Goal: Task Accomplishment & Management: Manage account settings

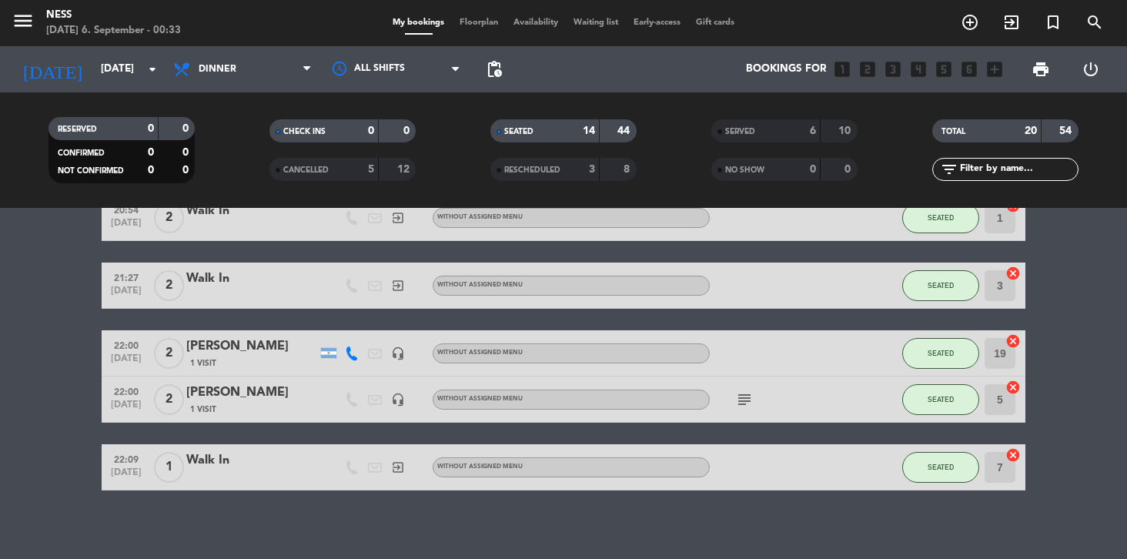
scroll to position [616, 0]
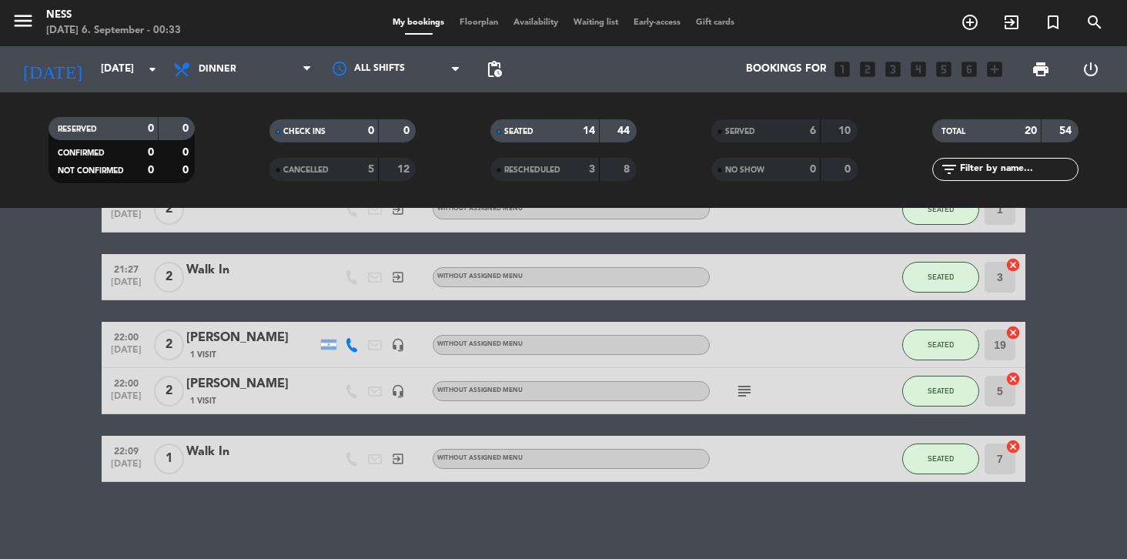
click at [168, 460] on span "1" at bounding box center [169, 458] width 30 height 31
click at [223, 457] on div "Walk In" at bounding box center [251, 452] width 131 height 20
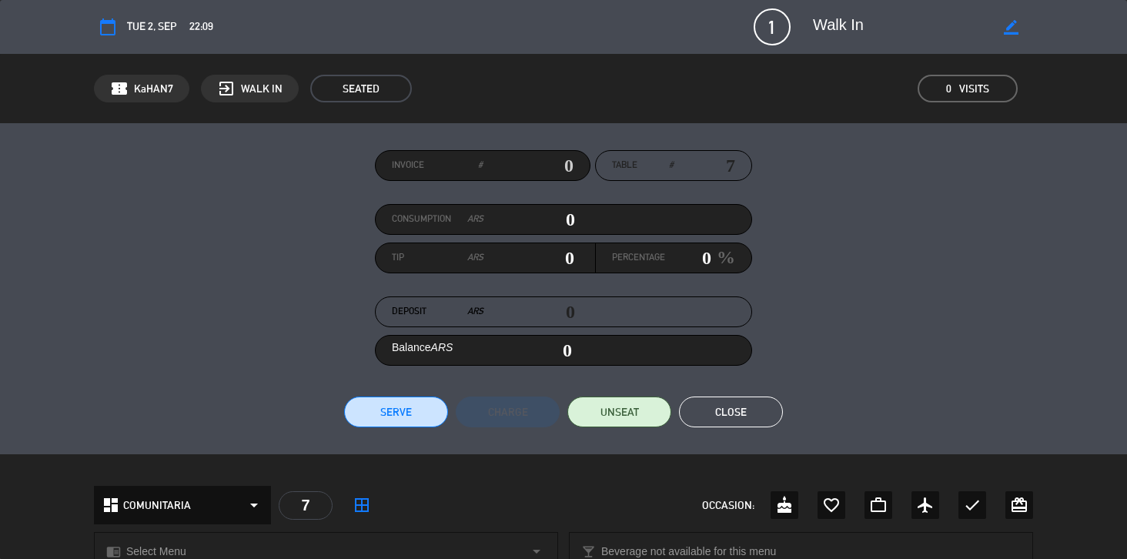
click at [1015, 27] on icon "border_color" at bounding box center [1010, 27] width 15 height 15
click at [776, 25] on span "1" at bounding box center [771, 26] width 37 height 37
click at [1014, 28] on icon at bounding box center [1010, 27] width 15 height 15
click at [1014, 28] on icon "border_color" at bounding box center [1010, 27] width 15 height 15
click at [1014, 28] on icon at bounding box center [1010, 27] width 15 height 15
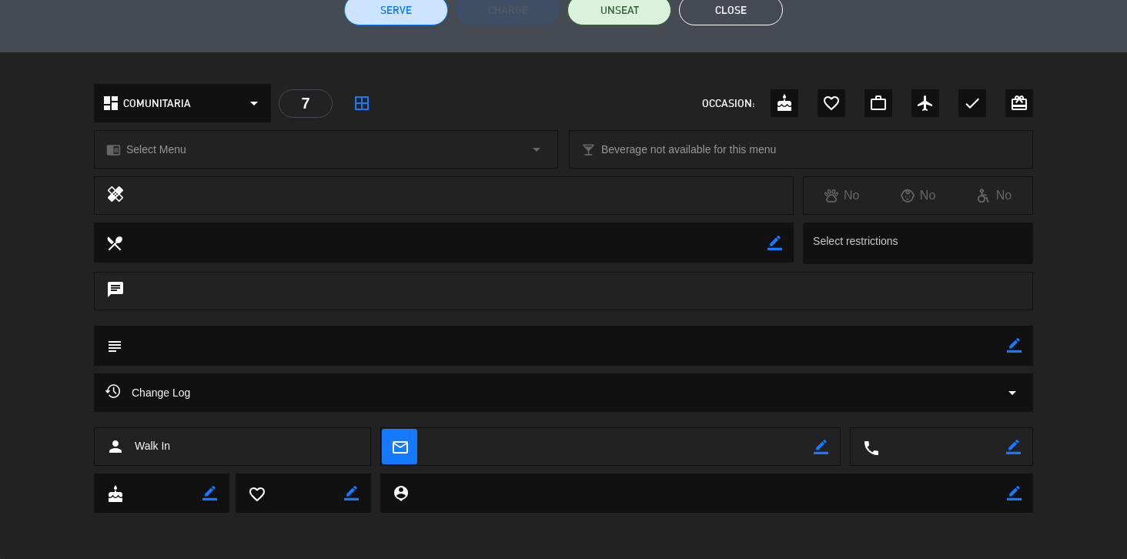
scroll to position [0, 0]
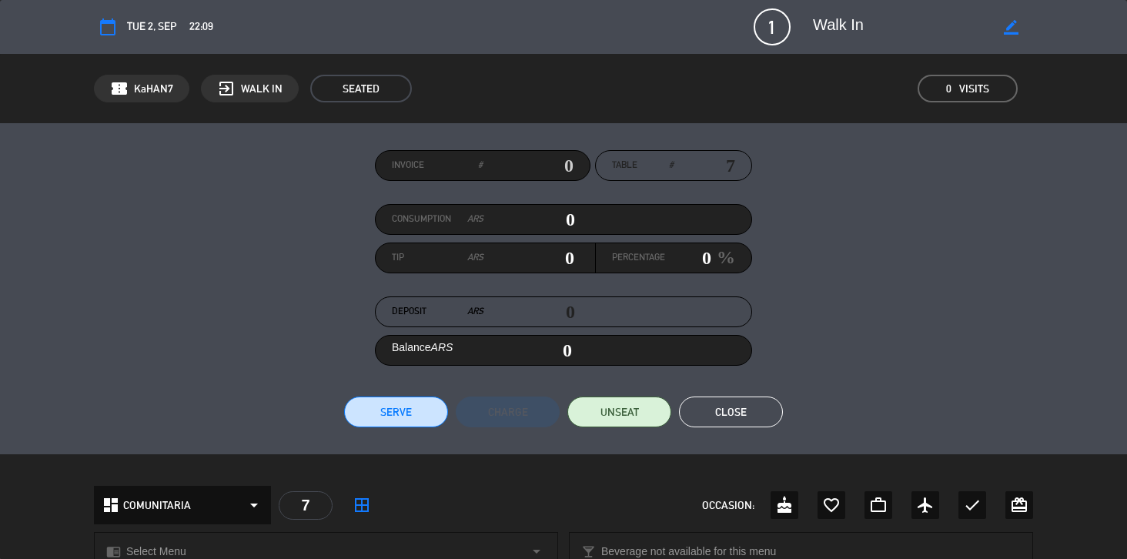
click at [570, 224] on input "0" at bounding box center [529, 219] width 92 height 23
type input "8"
type input "08"
type input "87"
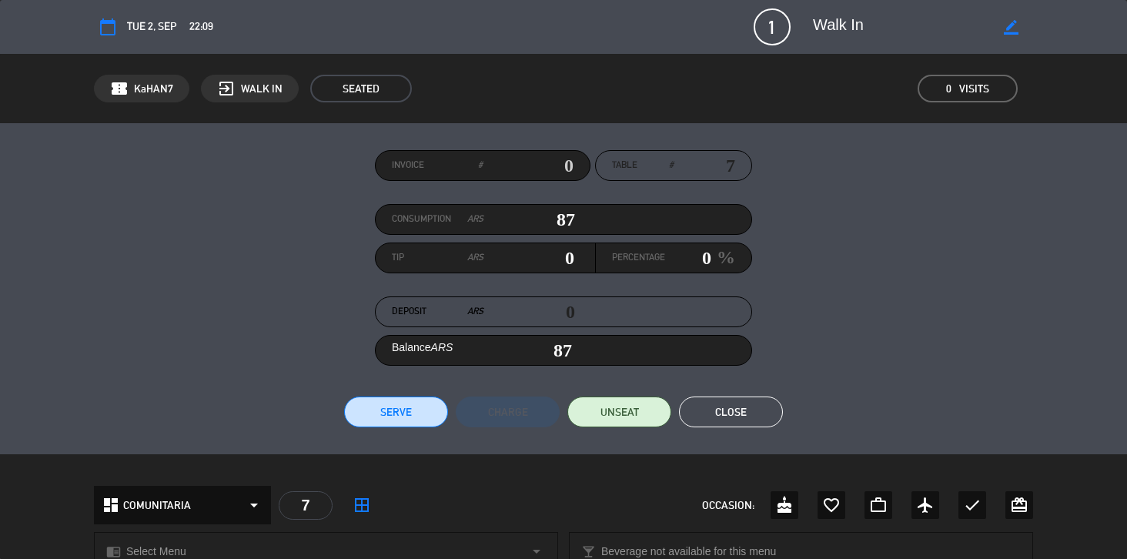
type input "8"
type input "08"
click at [726, 411] on button "Close" at bounding box center [731, 411] width 104 height 31
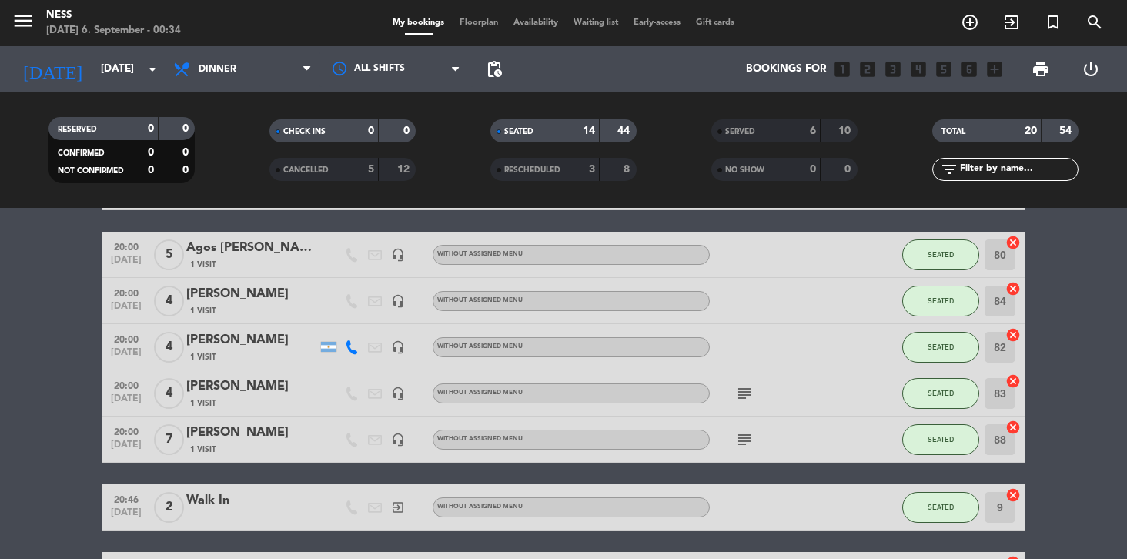
scroll to position [179, 0]
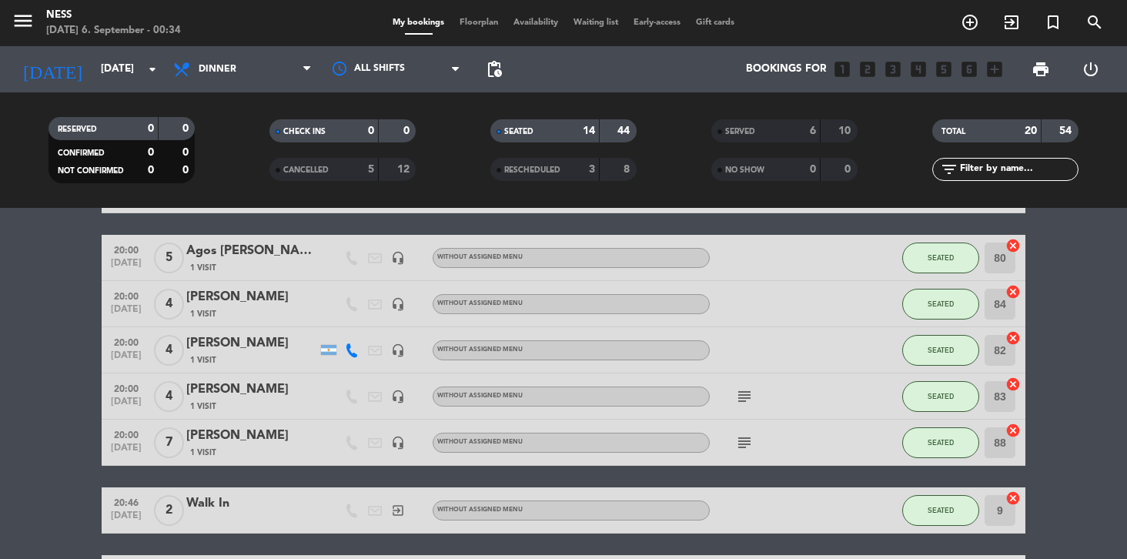
click at [741, 397] on icon "subject" at bounding box center [744, 396] width 18 height 18
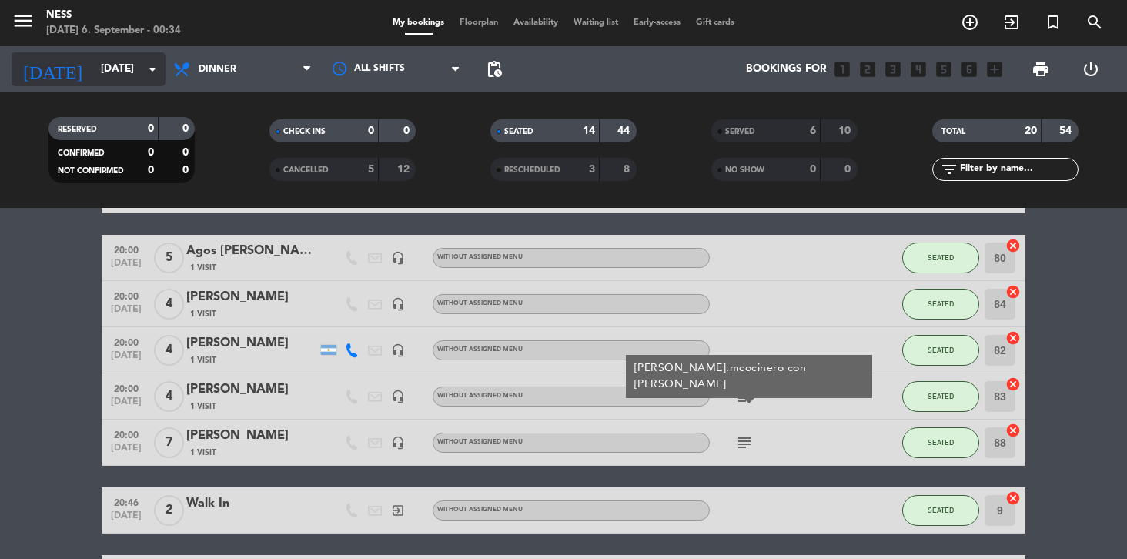
click at [143, 72] on icon "arrow_drop_down" at bounding box center [152, 69] width 18 height 18
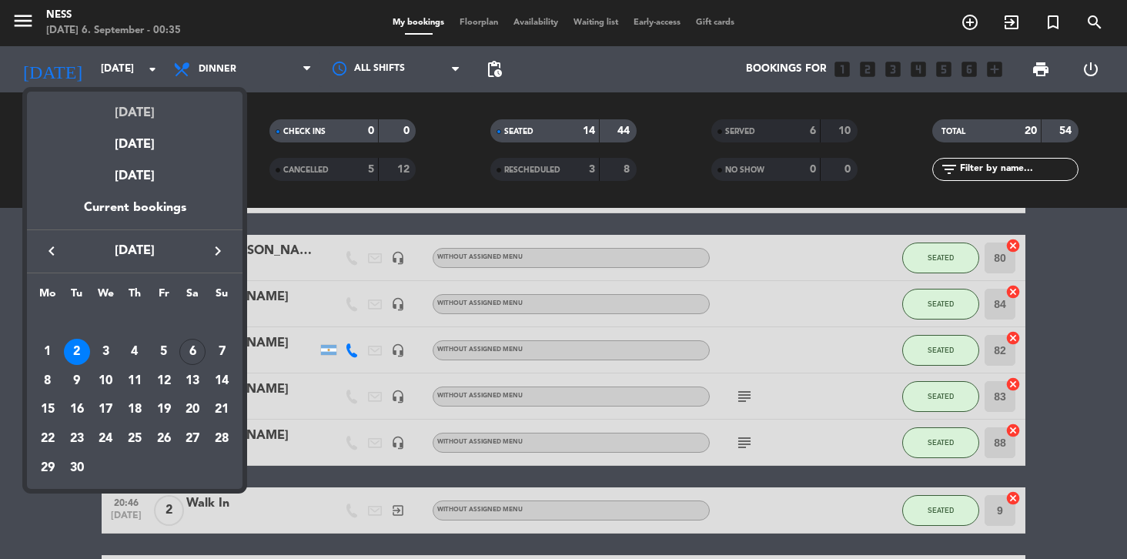
click at [147, 113] on div "[DATE]" at bounding box center [134, 108] width 215 height 32
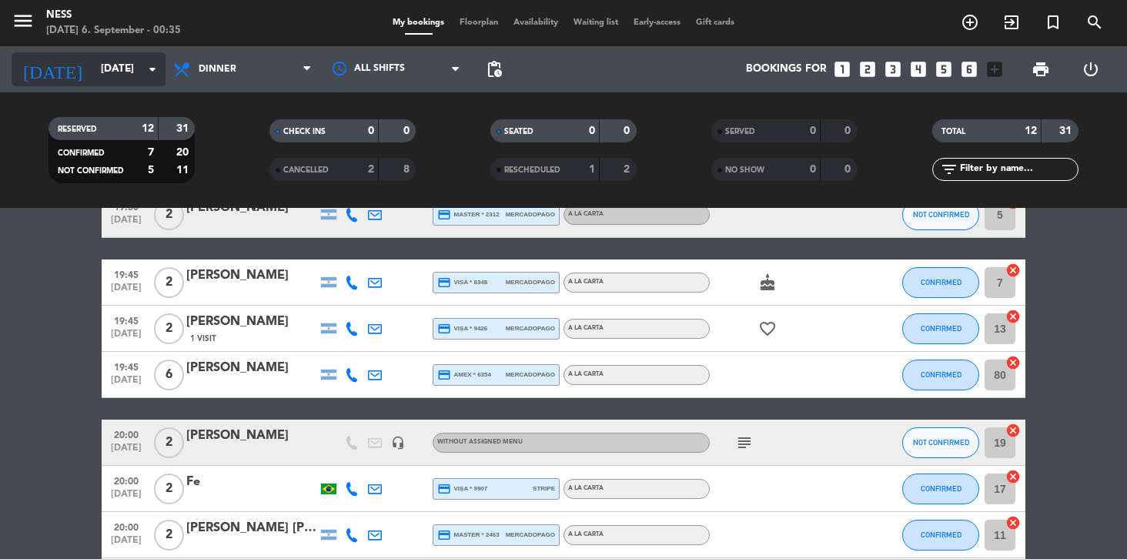
click at [134, 77] on input "[DATE]" at bounding box center [161, 69] width 137 height 28
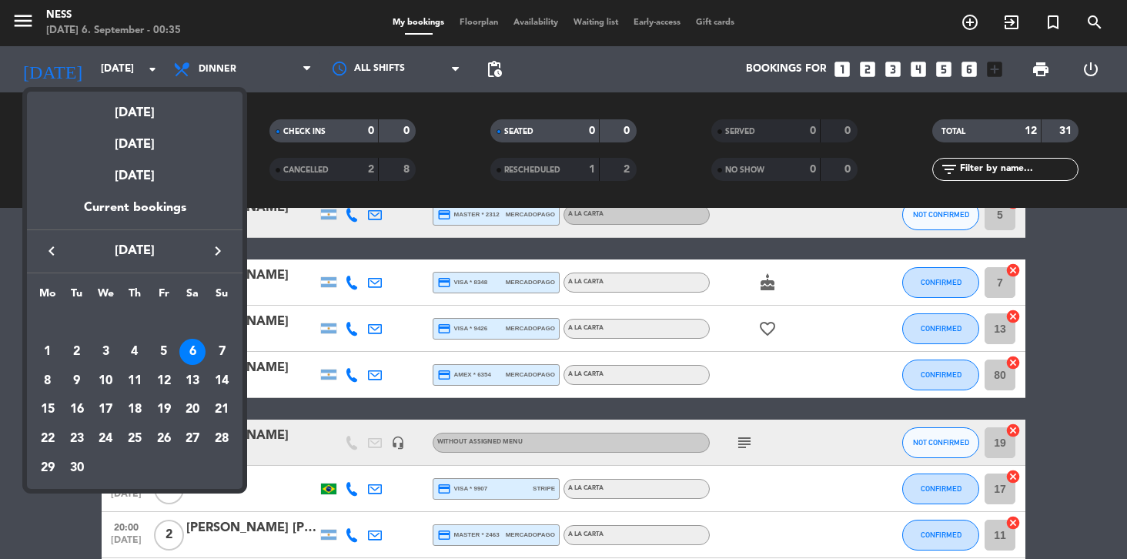
click at [134, 72] on div at bounding box center [563, 279] width 1127 height 559
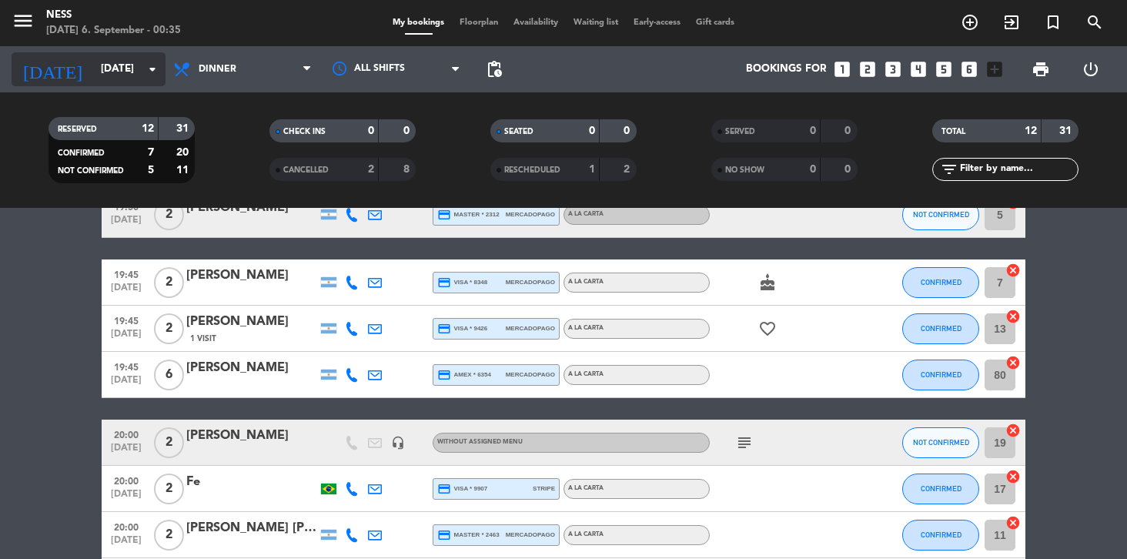
click at [133, 58] on input "[DATE]" at bounding box center [161, 69] width 137 height 28
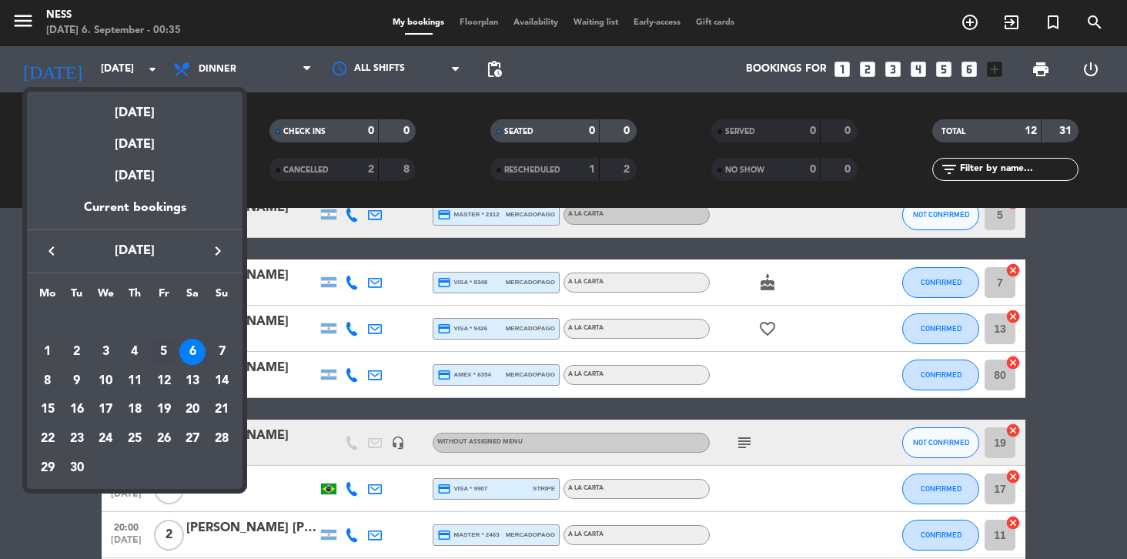
click at [159, 350] on div "5" at bounding box center [164, 352] width 26 height 26
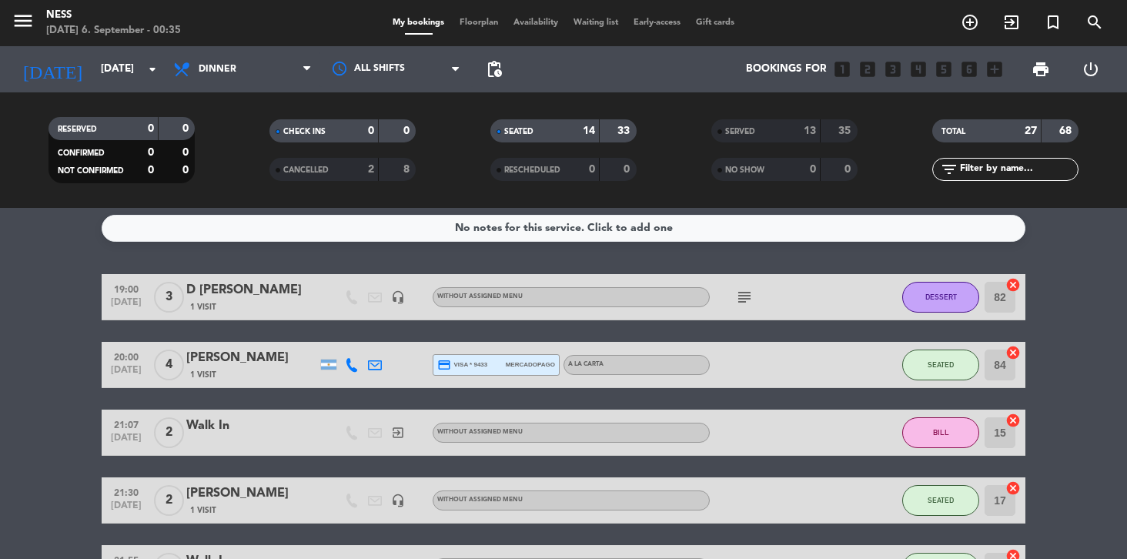
scroll to position [0, 0]
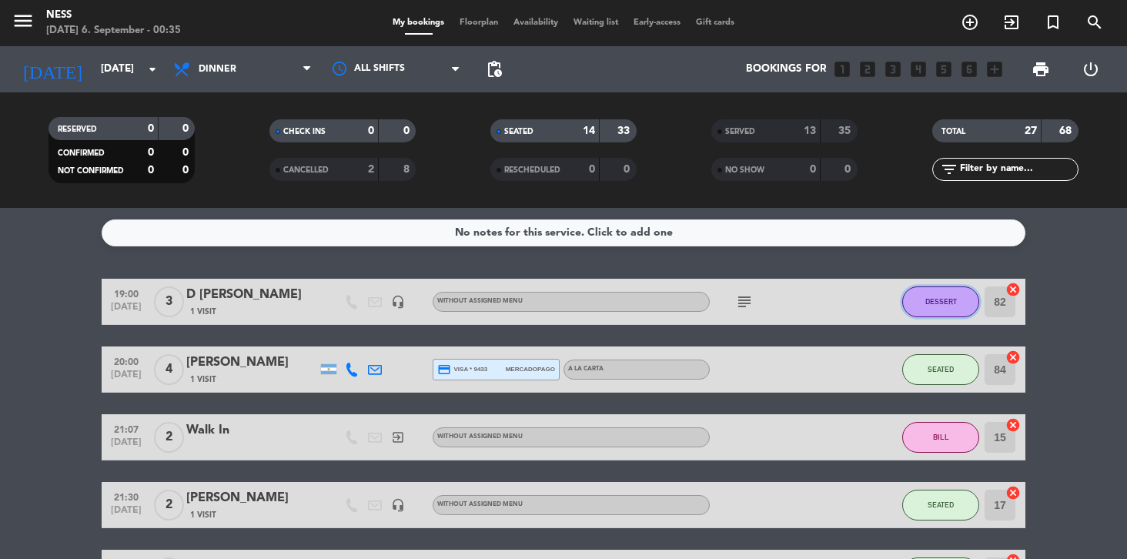
click at [931, 299] on span "DESSERT" at bounding box center [941, 301] width 32 height 8
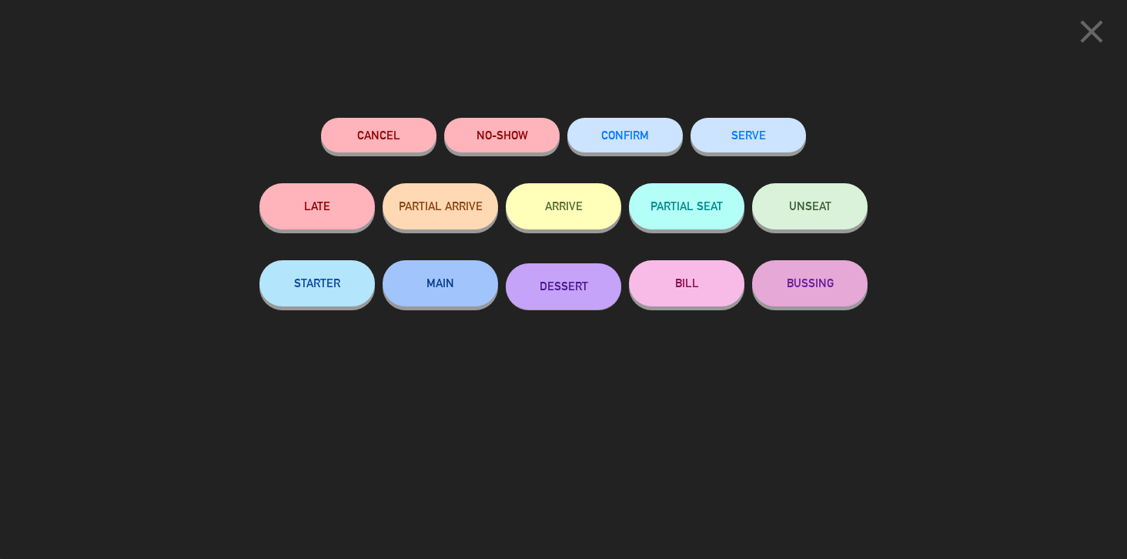
click at [760, 142] on button "SERVE" at bounding box center [747, 135] width 115 height 35
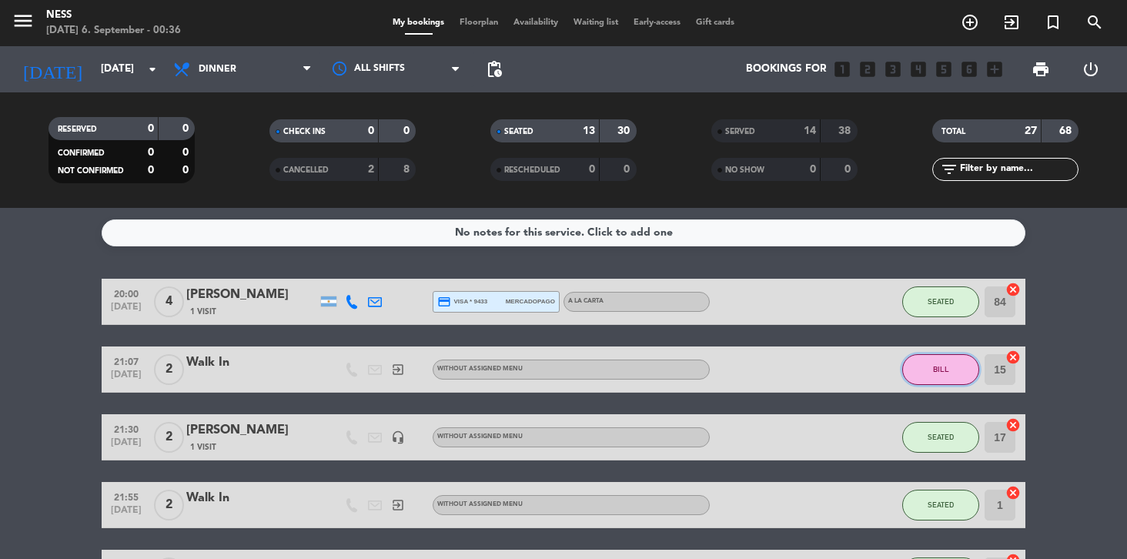
click at [944, 368] on span "BILL" at bounding box center [941, 369] width 16 height 8
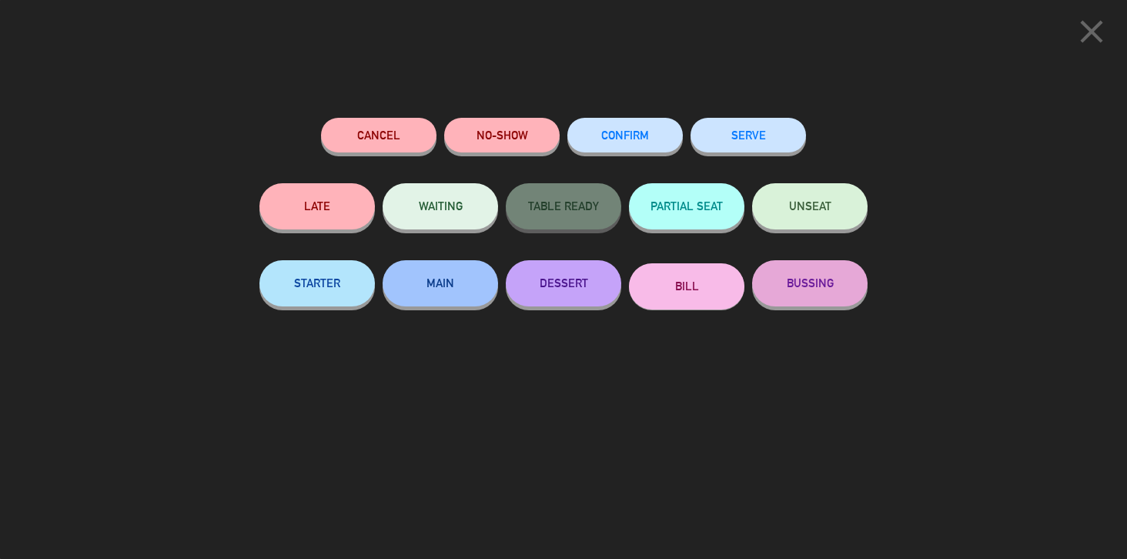
click at [747, 135] on button "SERVE" at bounding box center [747, 135] width 115 height 35
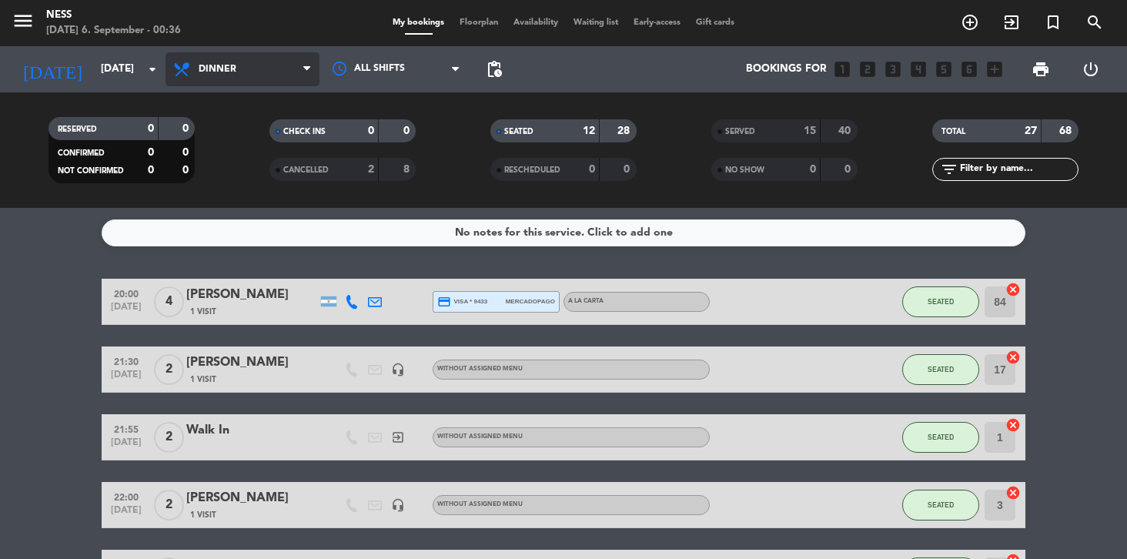
click at [275, 78] on span "Dinner" at bounding box center [242, 69] width 154 height 34
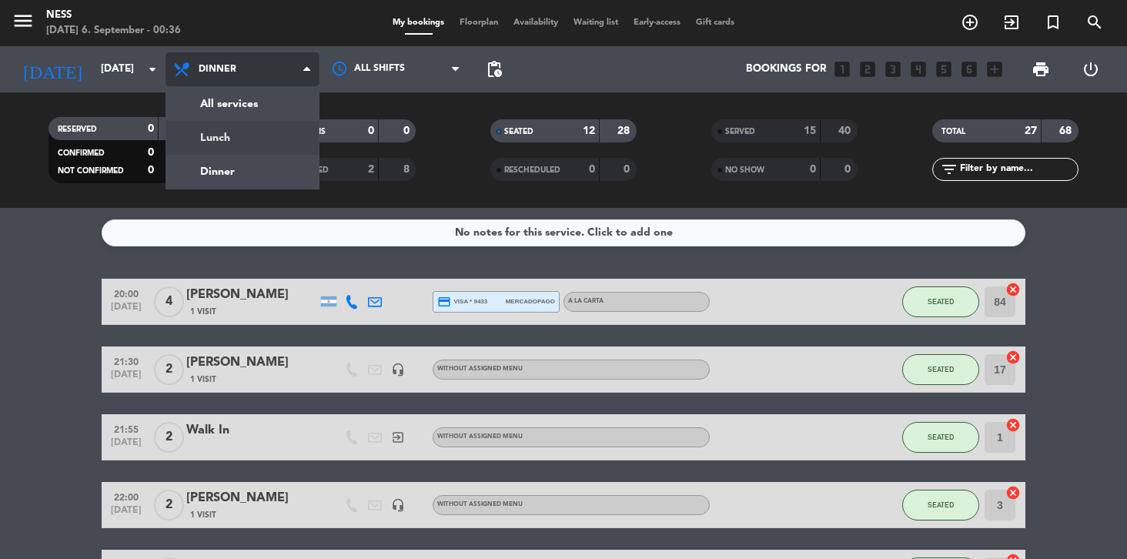
click at [261, 137] on div "menu Ness [DATE] 6. September - 00:36 My bookings Floorplan Availability Waitin…" at bounding box center [563, 104] width 1127 height 208
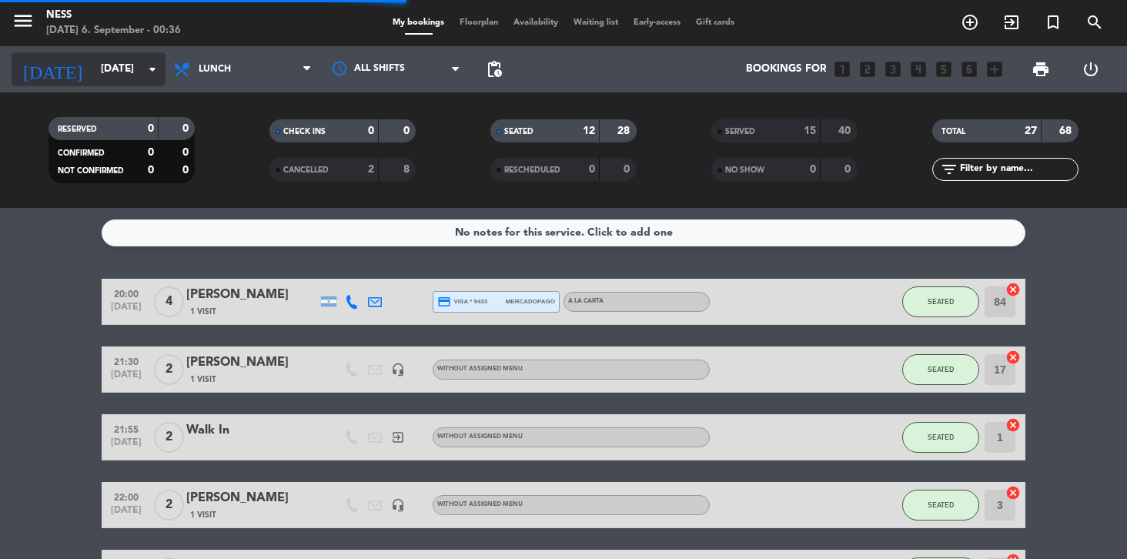
click at [97, 71] on input "[DATE]" at bounding box center [161, 69] width 137 height 28
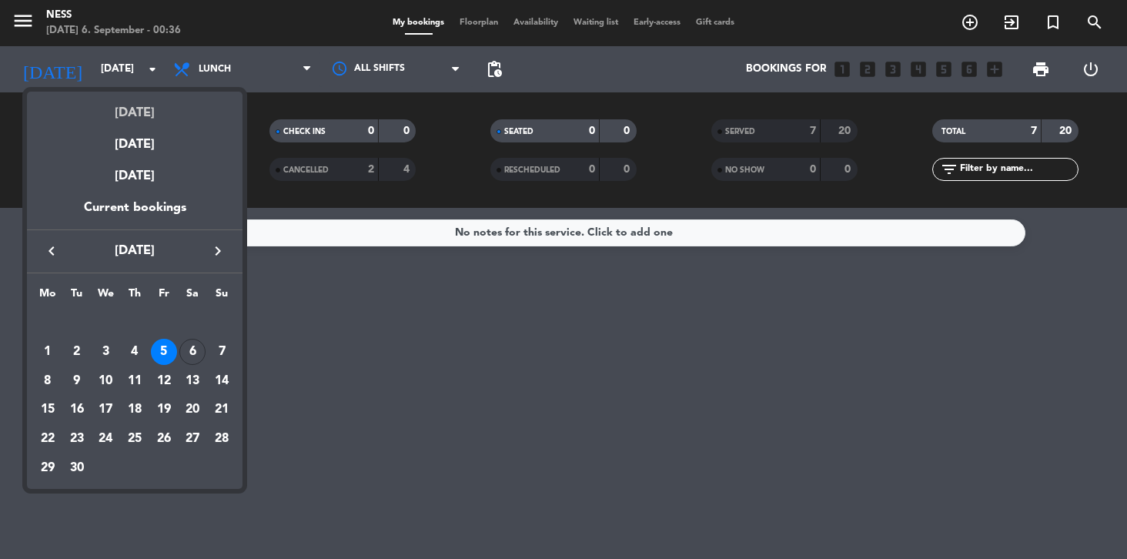
click at [117, 109] on div "[DATE]" at bounding box center [134, 108] width 215 height 32
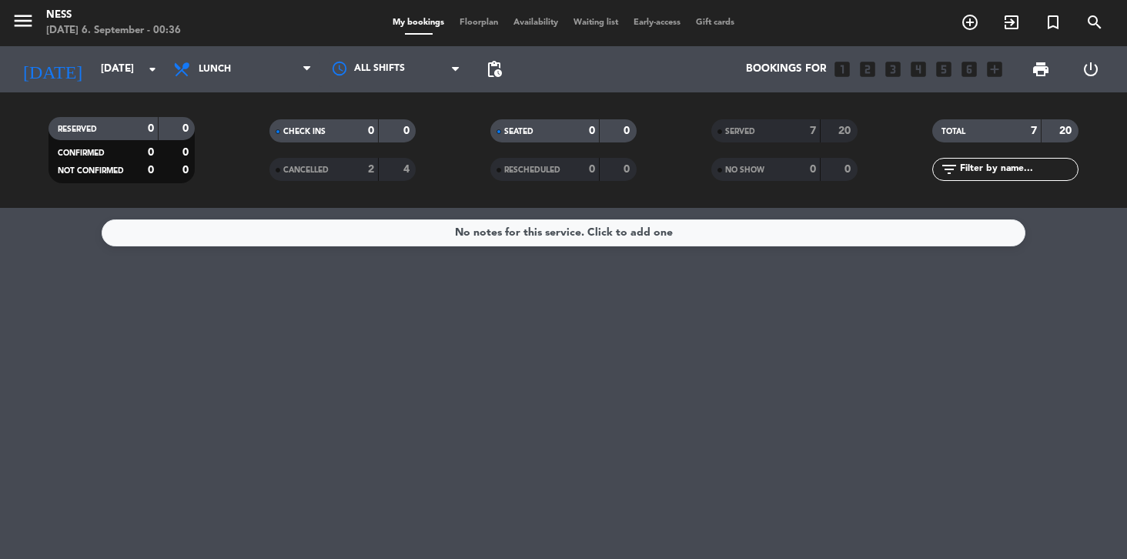
type input "[DATE]"
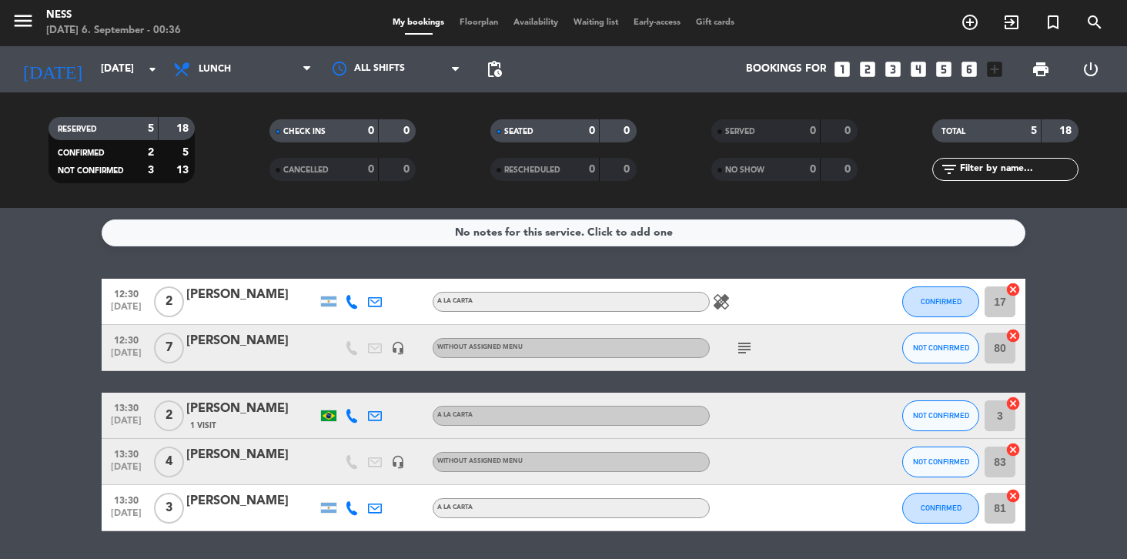
click at [234, 347] on div "[PERSON_NAME]" at bounding box center [251, 341] width 131 height 20
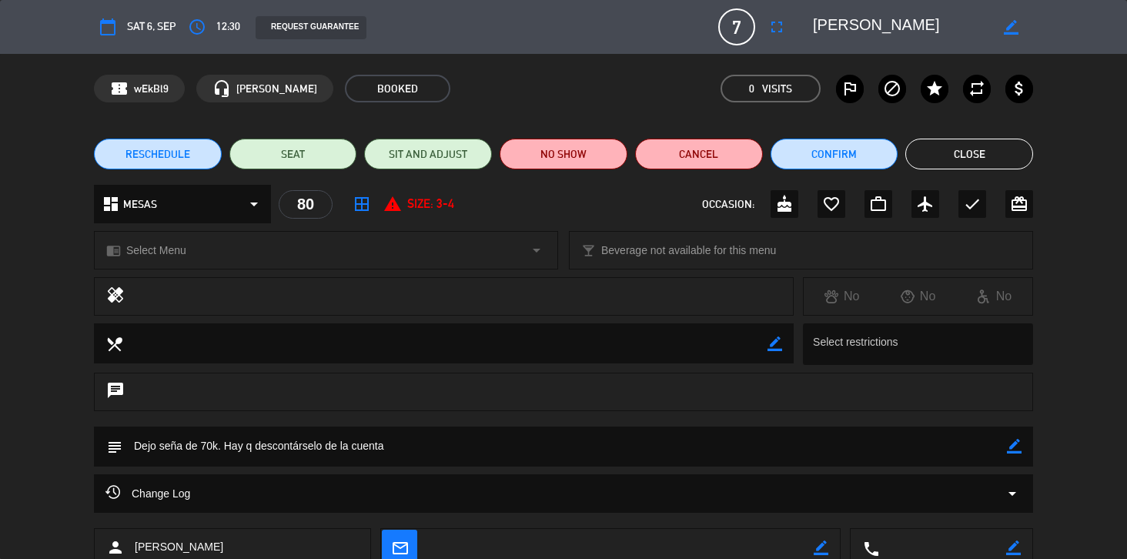
click at [987, 155] on button "Close" at bounding box center [969, 154] width 128 height 31
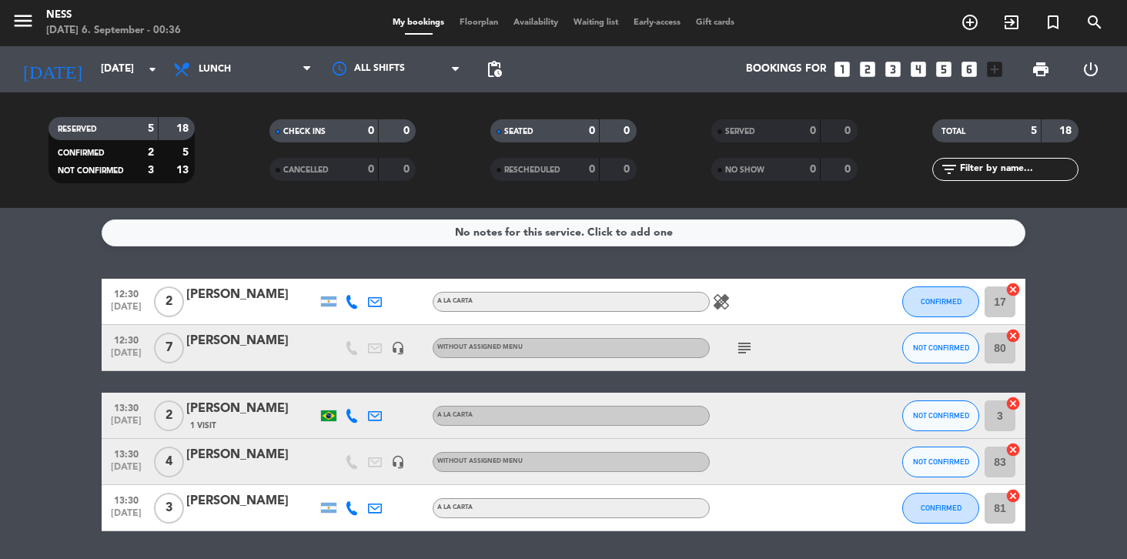
click at [485, 24] on span "Floorplan" at bounding box center [479, 22] width 54 height 8
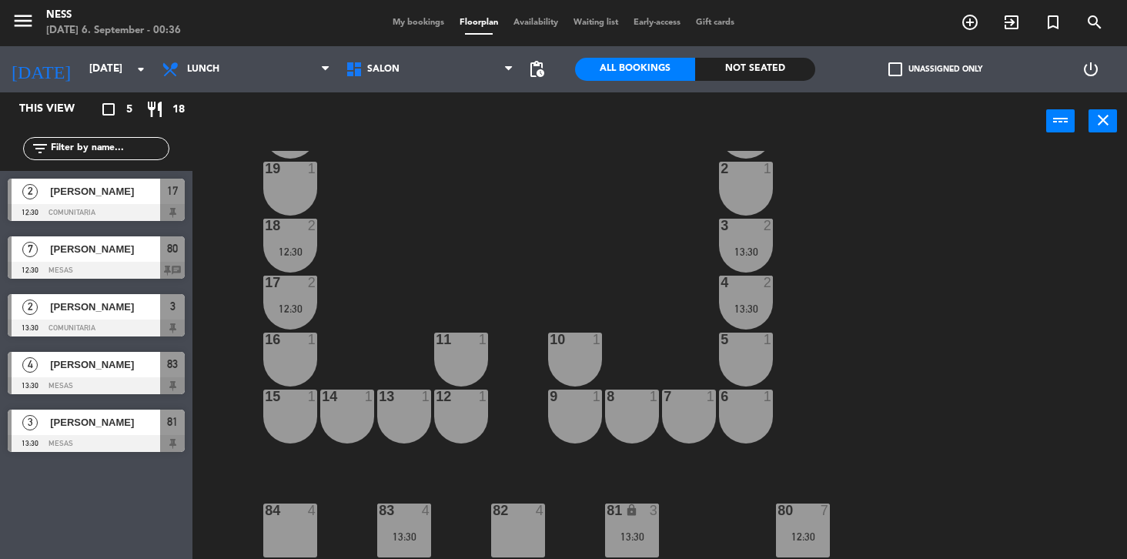
scroll to position [128, 0]
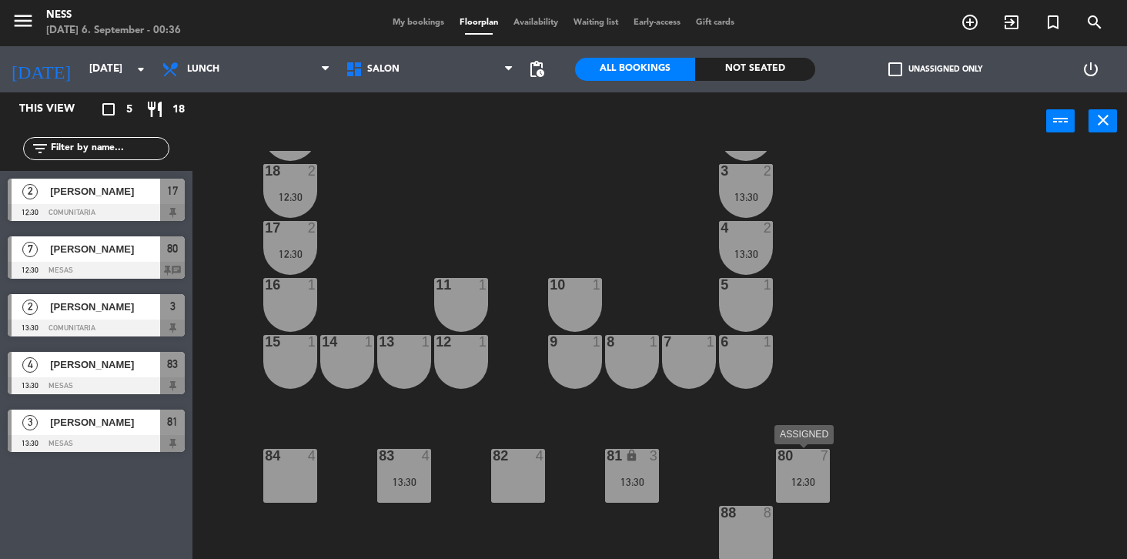
click at [779, 474] on div "80 7 12:30" at bounding box center [803, 476] width 54 height 54
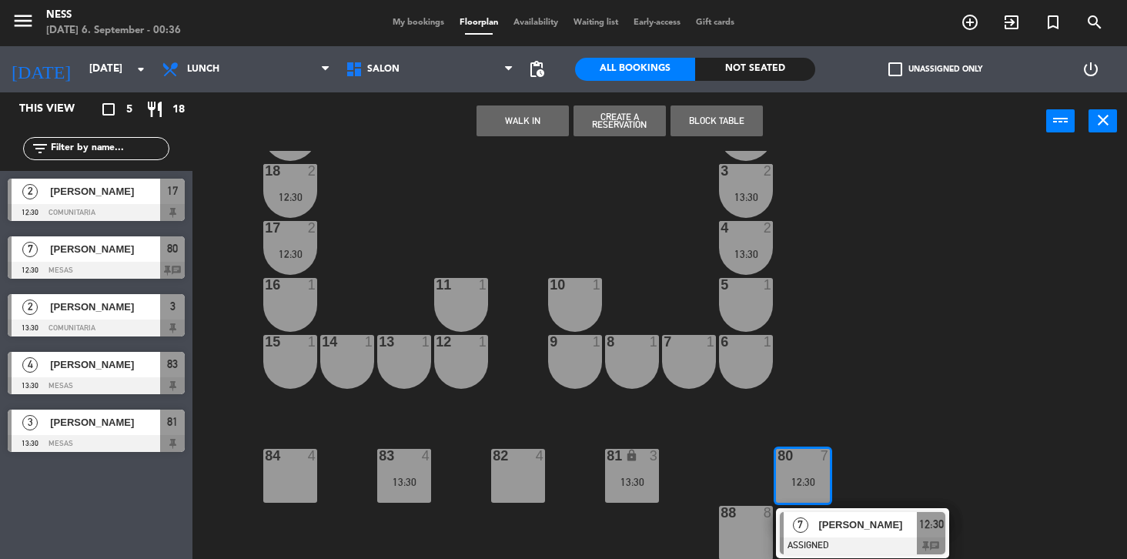
click at [746, 528] on div "88 8" at bounding box center [746, 533] width 54 height 54
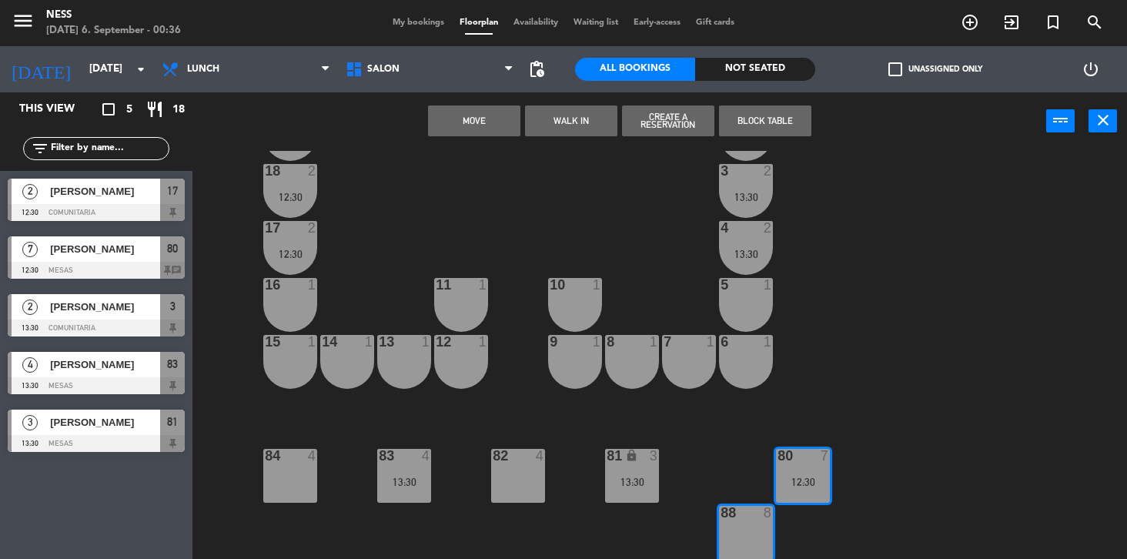
click at [492, 124] on button "Move" at bounding box center [474, 120] width 92 height 31
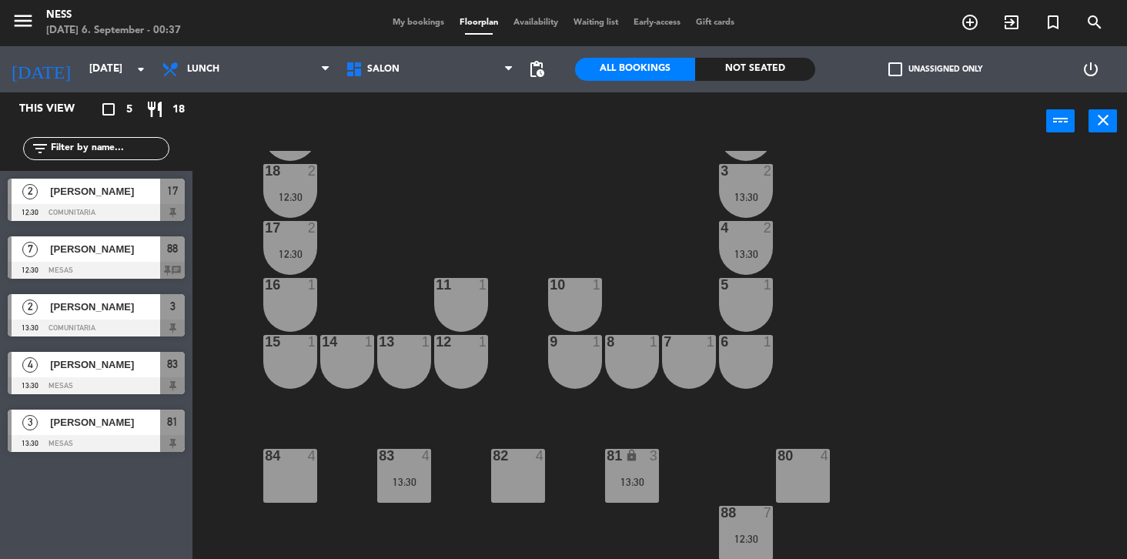
click at [84, 202] on div "[PERSON_NAME]" at bounding box center [104, 191] width 112 height 25
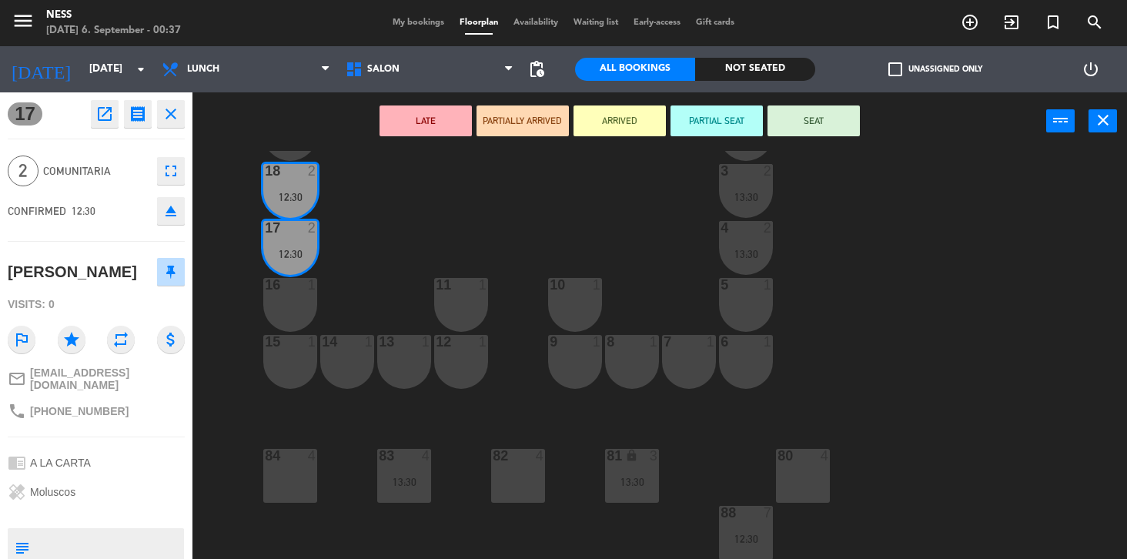
click at [352, 215] on div "20 1 1 1 19 1 2 1 18 2 12:30 3 2 13:30 17 2 12:30 4 2 13:30 16 1 11 1 10 1 5 1 …" at bounding box center [665, 355] width 923 height 409
